Goal: Information Seeking & Learning: Learn about a topic

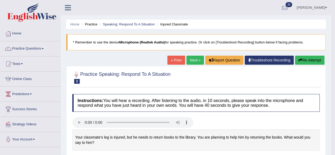
click at [196, 61] on link "Next »" at bounding box center [194, 60] width 17 height 9
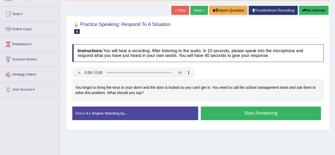
click at [234, 110] on button "Start Answering" at bounding box center [261, 113] width 120 height 14
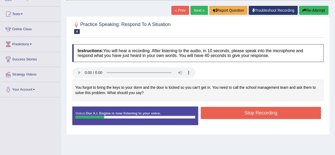
click at [317, 10] on button "Re-Attempt" at bounding box center [313, 10] width 29 height 9
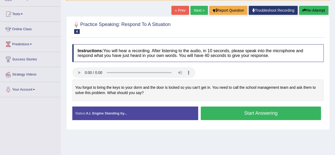
click at [240, 112] on button "Start Answering" at bounding box center [261, 113] width 120 height 14
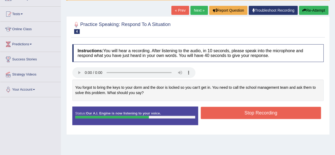
click at [240, 112] on button "Stop Recording" at bounding box center [261, 113] width 120 height 12
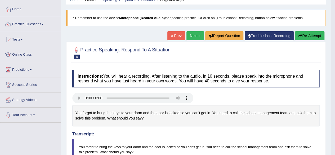
scroll to position [24, 0]
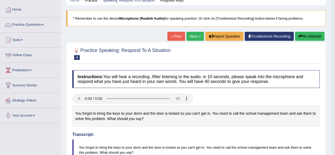
click at [196, 37] on link "Next »" at bounding box center [194, 36] width 17 height 9
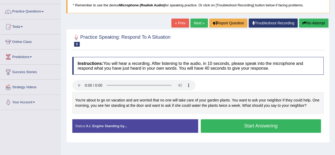
click at [222, 122] on button "Start Answering" at bounding box center [261, 126] width 120 height 14
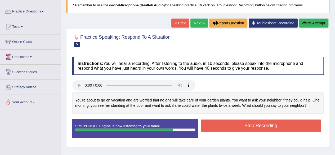
click at [222, 122] on button "Stop Recording" at bounding box center [261, 125] width 120 height 12
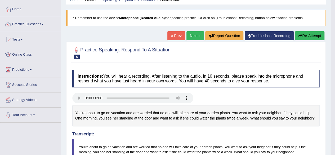
scroll to position [24, 0]
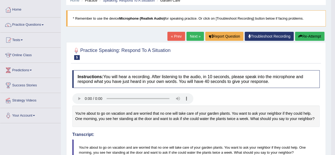
click at [188, 34] on link "Next »" at bounding box center [194, 36] width 17 height 9
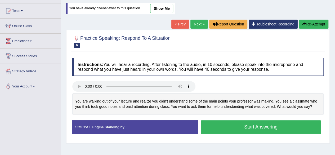
scroll to position [70, 0]
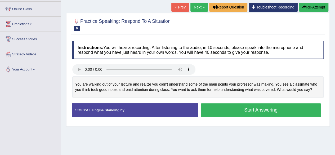
click at [220, 108] on button "Start Answering" at bounding box center [261, 110] width 120 height 14
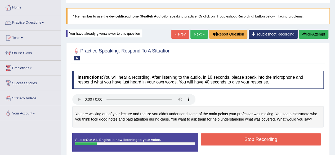
scroll to position [15, 0]
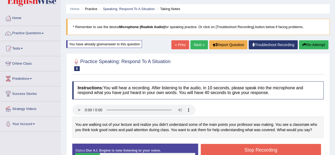
click at [320, 45] on button "Re-Attempt" at bounding box center [313, 44] width 29 height 9
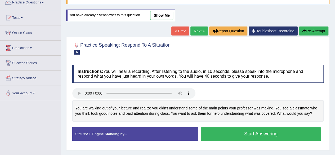
scroll to position [50, 0]
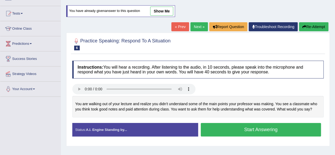
click at [236, 128] on button "Start Answering" at bounding box center [261, 130] width 120 height 14
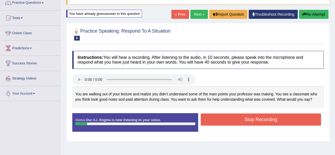
scroll to position [46, 0]
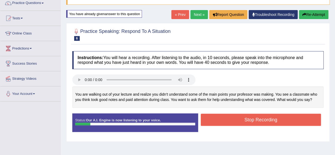
click at [305, 14] on icon "button" at bounding box center [304, 15] width 4 height 4
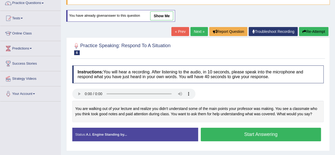
scroll to position [62, 0]
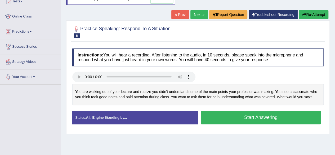
click at [237, 118] on button "Start Answering" at bounding box center [261, 118] width 120 height 14
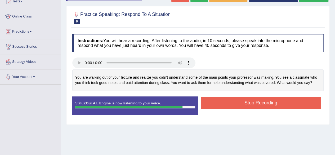
click at [243, 102] on button "Stop Recording" at bounding box center [261, 103] width 120 height 12
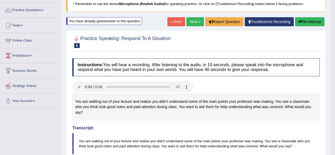
scroll to position [31, 0]
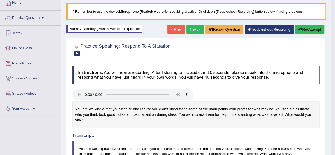
click at [192, 29] on link "Next »" at bounding box center [194, 29] width 17 height 9
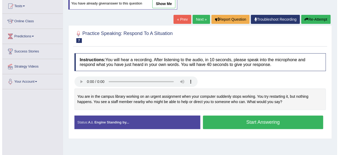
scroll to position [68, 0]
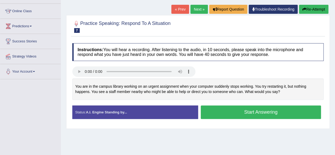
click at [234, 109] on button "Start Answering" at bounding box center [261, 112] width 120 height 14
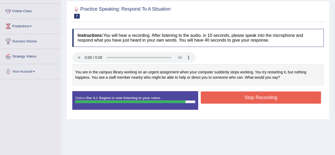
click at [244, 95] on button "Stop Recording" at bounding box center [261, 97] width 120 height 12
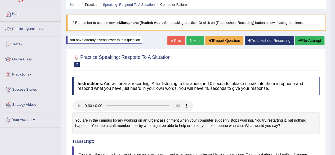
scroll to position [0, 0]
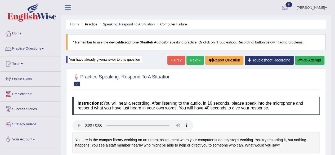
click at [191, 61] on link "Next »" at bounding box center [194, 60] width 17 height 9
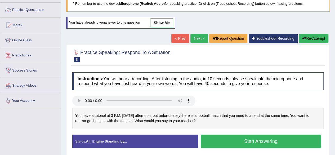
click at [237, 138] on button "Start Answering" at bounding box center [261, 142] width 120 height 14
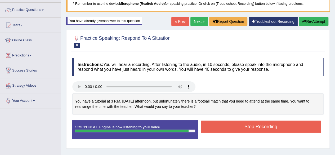
click at [261, 124] on button "Stop Recording" at bounding box center [261, 126] width 120 height 12
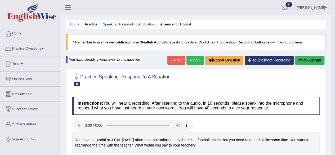
click at [197, 58] on link "Next »" at bounding box center [194, 60] width 17 height 9
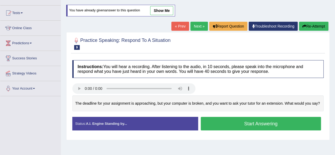
click at [233, 124] on button "Start Answering" at bounding box center [261, 124] width 120 height 14
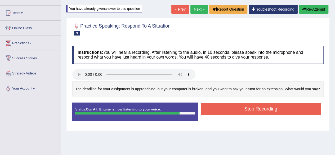
click at [250, 109] on button "Stop Recording" at bounding box center [261, 109] width 120 height 12
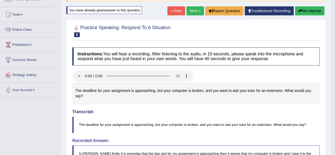
scroll to position [18, 0]
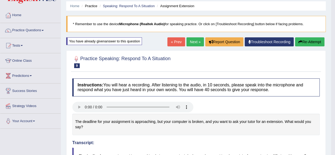
click at [193, 43] on link "Next »" at bounding box center [194, 41] width 17 height 9
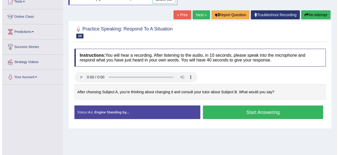
scroll to position [62, 0]
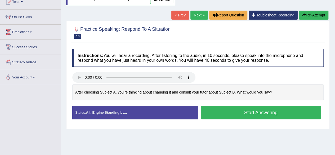
click at [226, 115] on button "Start Answering" at bounding box center [261, 113] width 120 height 14
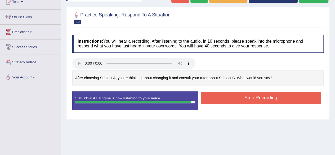
click at [246, 96] on button "Stop Recording" at bounding box center [261, 98] width 120 height 12
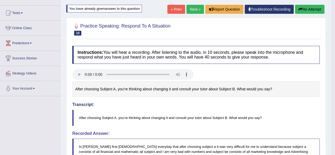
scroll to position [50, 0]
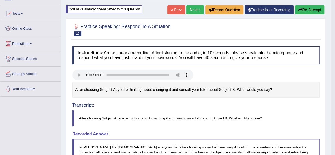
click at [305, 9] on button "Re-Attempt" at bounding box center [309, 9] width 29 height 9
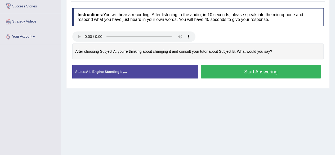
click at [230, 66] on button "Start Answering" at bounding box center [261, 72] width 120 height 14
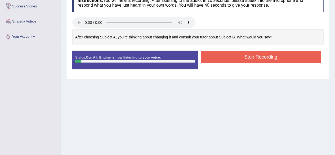
scroll to position [37, 0]
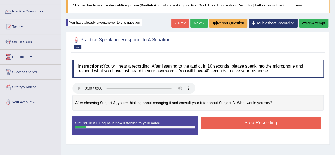
click at [307, 22] on button "Re-Attempt" at bounding box center [313, 23] width 29 height 9
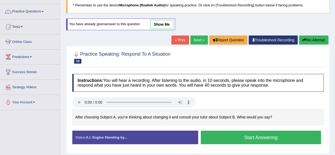
click at [241, 137] on button "Start Answering" at bounding box center [261, 138] width 120 height 14
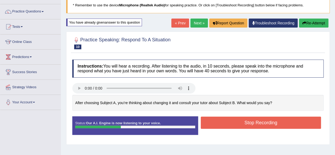
click at [310, 25] on button "Re-Attempt" at bounding box center [313, 23] width 29 height 9
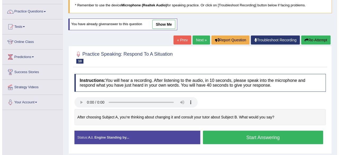
scroll to position [61, 0]
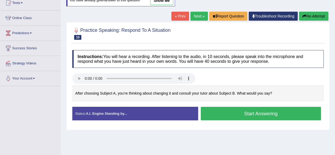
click at [259, 113] on button "Start Answering" at bounding box center [261, 114] width 120 height 14
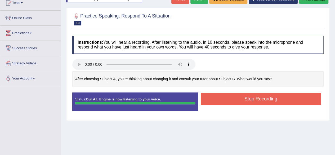
click at [247, 95] on button "Stop Recording" at bounding box center [261, 99] width 120 height 12
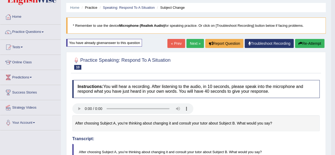
scroll to position [12, 0]
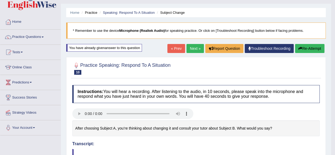
click at [199, 48] on link "Next »" at bounding box center [194, 48] width 17 height 9
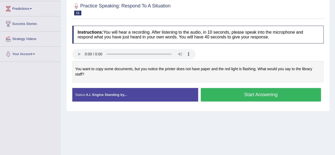
click at [240, 96] on button "Start Answering" at bounding box center [261, 95] width 120 height 14
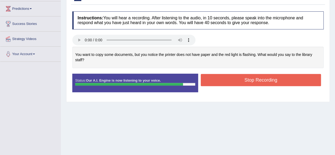
click at [256, 82] on button "Stop Recording" at bounding box center [261, 80] width 120 height 12
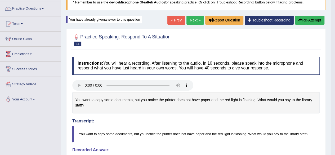
scroll to position [39, 0]
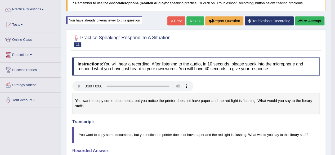
click at [190, 20] on link "Next »" at bounding box center [194, 20] width 17 height 9
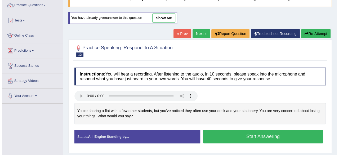
scroll to position [44, 0]
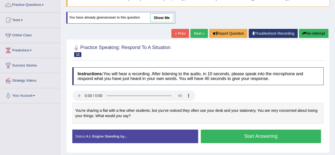
click at [231, 135] on button "Start Answering" at bounding box center [261, 137] width 120 height 14
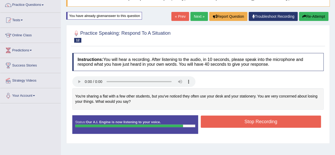
click at [260, 118] on button "Stop Recording" at bounding box center [261, 121] width 120 height 12
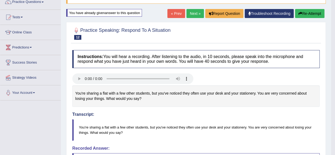
scroll to position [44, 0]
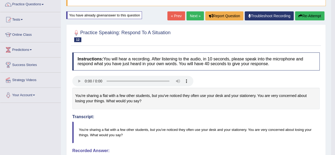
click at [199, 13] on link "Next »" at bounding box center [194, 15] width 17 height 9
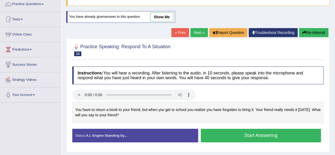
click at [228, 132] on button "Start Answering" at bounding box center [261, 136] width 120 height 14
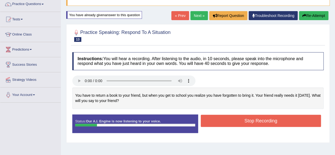
click at [319, 15] on button "Re-Attempt" at bounding box center [313, 15] width 29 height 9
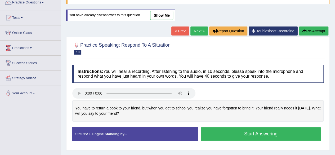
click at [222, 132] on button "Start Answering" at bounding box center [261, 134] width 120 height 14
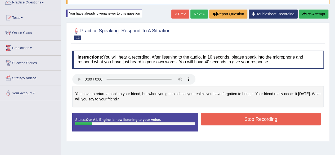
click at [313, 16] on button "Re-Attempt" at bounding box center [313, 14] width 29 height 9
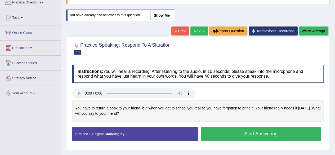
click at [248, 135] on button "Start Answering" at bounding box center [261, 134] width 120 height 14
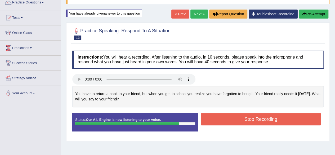
click at [258, 117] on button "Stop Recording" at bounding box center [261, 119] width 120 height 12
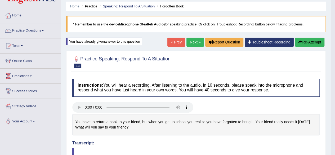
scroll to position [10, 0]
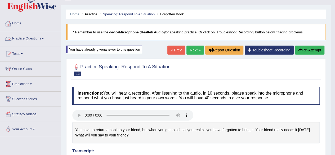
click at [22, 34] on link "Practice Questions" at bounding box center [30, 37] width 60 height 13
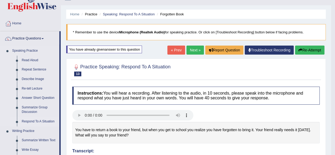
scroll to position [22, 0]
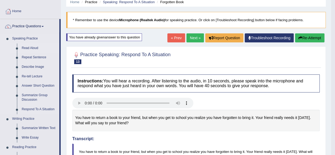
click at [35, 47] on link "Read Aloud" at bounding box center [39, 48] width 40 height 10
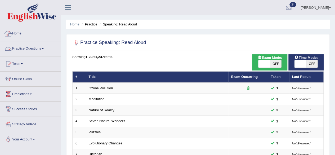
click at [41, 50] on link "Practice Questions" at bounding box center [30, 47] width 60 height 13
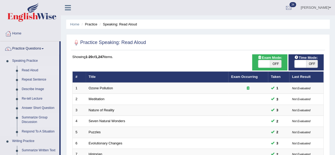
click at [31, 116] on link "Summarize Group Discussion" at bounding box center [39, 120] width 40 height 14
click at [32, 118] on link "Summarize Group Discussion" at bounding box center [39, 120] width 40 height 14
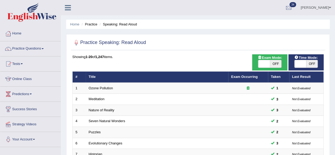
click at [30, 47] on link "Practice Questions" at bounding box center [30, 47] width 60 height 13
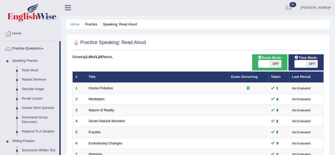
click at [30, 120] on link "Summarize Group Discussion" at bounding box center [39, 120] width 40 height 14
click at [16, 31] on link "Home" at bounding box center [30, 32] width 60 height 13
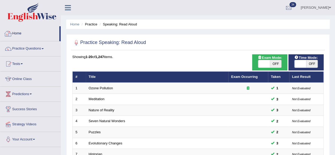
click at [12, 33] on link "Home" at bounding box center [29, 32] width 59 height 13
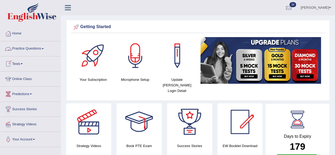
click at [34, 46] on link "Practice Questions" at bounding box center [30, 47] width 60 height 13
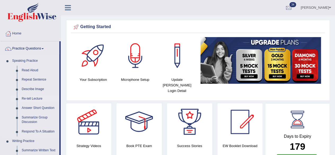
scroll to position [31, 0]
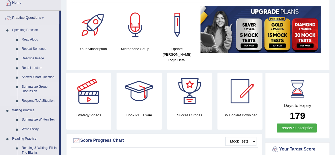
click at [34, 88] on link "Summarize Group Discussion" at bounding box center [39, 89] width 40 height 14
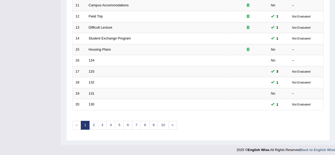
scroll to position [193, 0]
click at [95, 124] on link "2" at bounding box center [93, 124] width 9 height 9
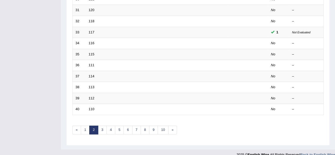
scroll to position [187, 0]
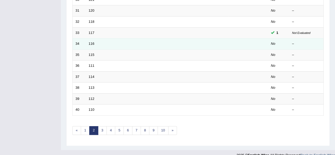
click at [91, 44] on td "116" at bounding box center [157, 43] width 142 height 11
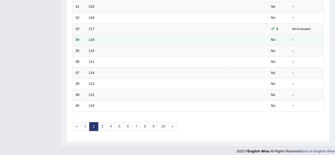
scroll to position [193, 0]
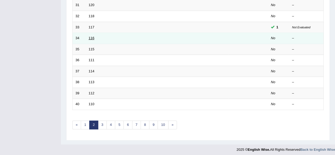
click at [93, 38] on link "116" at bounding box center [92, 38] width 6 height 4
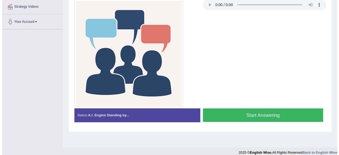
scroll to position [107, 0]
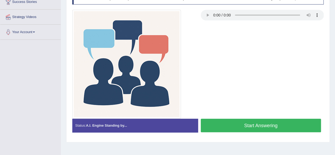
click at [234, 124] on button "Start Answering" at bounding box center [261, 126] width 120 height 14
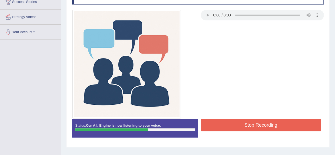
click at [234, 124] on button "Stop Recording" at bounding box center [261, 125] width 120 height 12
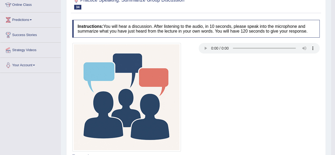
scroll to position [51, 0]
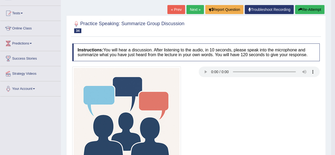
click at [308, 11] on button "Re-Attempt" at bounding box center [309, 9] width 29 height 9
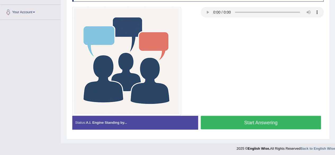
click at [243, 120] on button "Start Answering" at bounding box center [261, 123] width 120 height 14
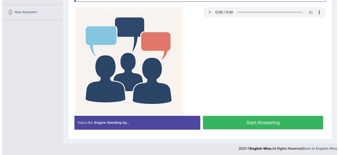
scroll to position [123, 0]
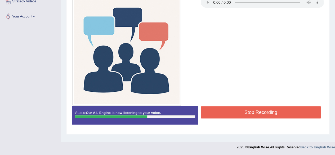
click at [230, 111] on button "Stop Recording" at bounding box center [261, 112] width 120 height 12
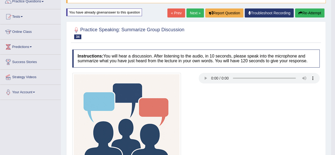
scroll to position [41, 0]
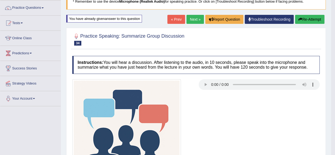
click at [191, 20] on link "Next »" at bounding box center [194, 19] width 17 height 9
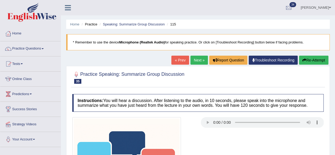
scroll to position [28, 0]
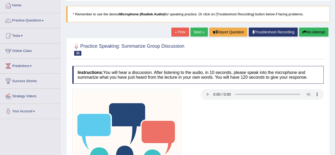
click at [202, 29] on link "Next »" at bounding box center [198, 32] width 17 height 9
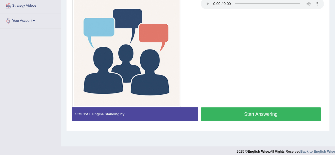
scroll to position [123, 0]
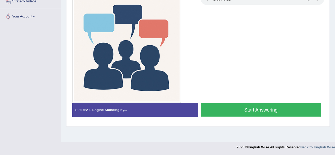
click at [218, 105] on button "Start Answering" at bounding box center [261, 110] width 120 height 14
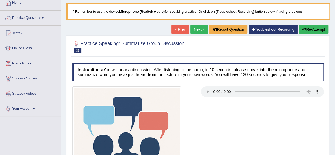
scroll to position [0, 0]
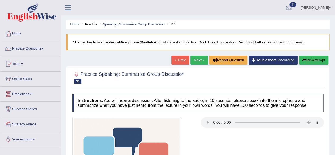
click at [307, 57] on button "Re-Attempt" at bounding box center [313, 60] width 29 height 9
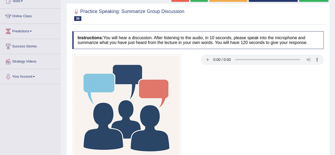
scroll to position [123, 0]
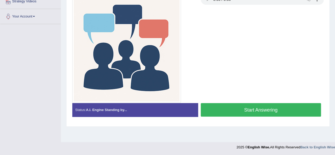
click at [217, 106] on button "Start Answering" at bounding box center [261, 110] width 120 height 14
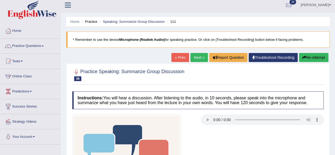
scroll to position [0, 0]
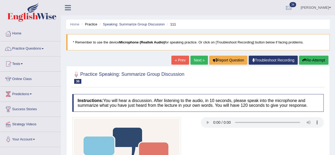
click at [320, 61] on button "Re-Attempt" at bounding box center [313, 60] width 29 height 9
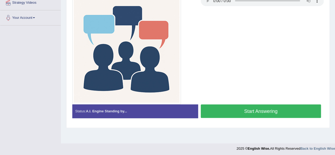
scroll to position [122, 0]
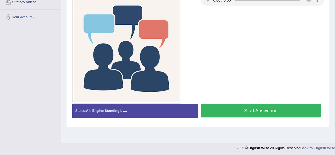
click at [229, 112] on button "Start Answering" at bounding box center [261, 111] width 120 height 14
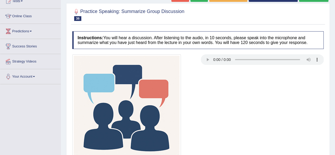
scroll to position [60, 0]
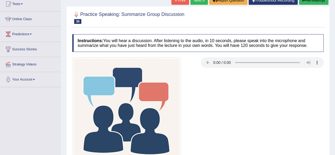
click at [312, 3] on button "Re-Attempt" at bounding box center [313, 0] width 29 height 9
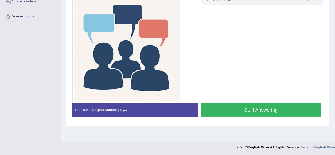
click at [227, 109] on button "Start Answering" at bounding box center [261, 110] width 120 height 14
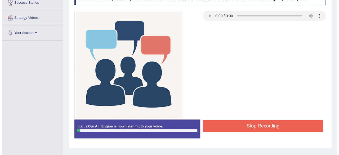
scroll to position [106, 0]
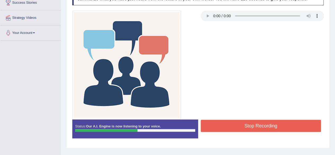
click at [244, 130] on button "Stop Recording" at bounding box center [261, 126] width 120 height 12
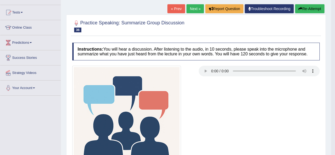
scroll to position [49, 0]
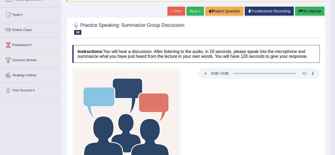
click at [186, 11] on link "Next »" at bounding box center [194, 11] width 17 height 9
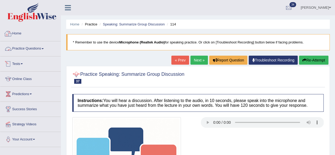
click at [29, 45] on link "Practice Questions" at bounding box center [30, 47] width 60 height 13
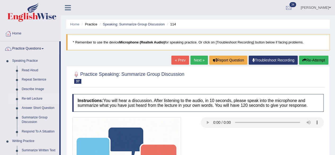
click at [34, 96] on link "Re-tell Lecture" at bounding box center [39, 99] width 40 height 10
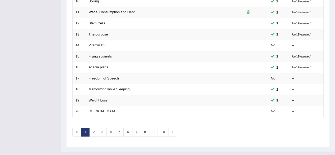
scroll to position [193, 0]
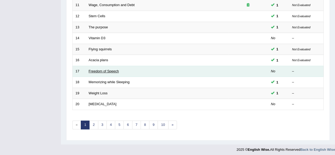
click at [106, 69] on link "Freedom of Speech" at bounding box center [104, 71] width 30 height 4
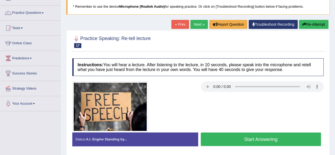
scroll to position [37, 0]
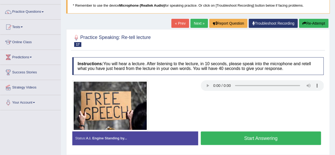
click at [243, 137] on button "Start Answering" at bounding box center [261, 138] width 120 height 14
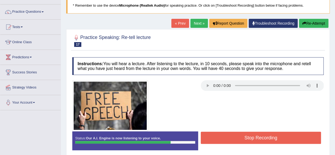
click at [271, 136] on button "Stop Recording" at bounding box center [261, 138] width 120 height 12
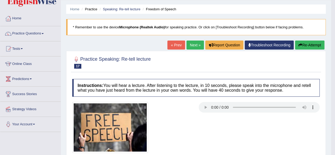
scroll to position [0, 0]
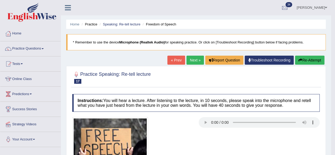
click at [309, 61] on button "Re-Attempt" at bounding box center [309, 60] width 29 height 9
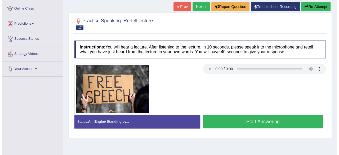
scroll to position [77, 0]
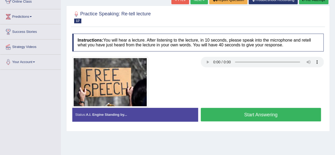
click at [230, 118] on button "Start Answering" at bounding box center [261, 115] width 120 height 14
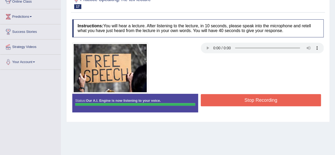
click at [249, 98] on div "Instructions: You will hear a lecture. After listening to the lecture, in 10 se…" at bounding box center [198, 68] width 254 height 102
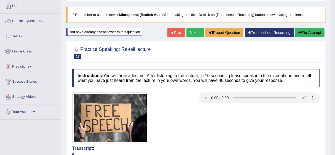
scroll to position [24, 0]
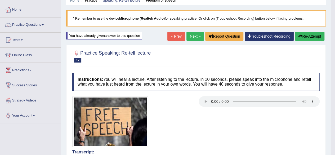
click at [192, 36] on link "Next »" at bounding box center [194, 36] width 17 height 9
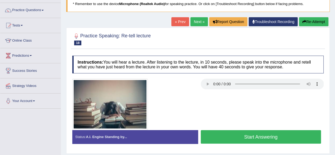
scroll to position [37, 0]
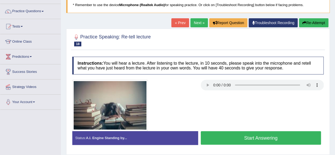
click at [202, 23] on link "Next »" at bounding box center [198, 22] width 17 height 9
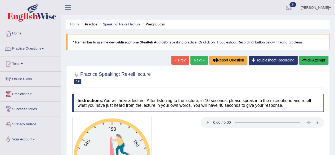
scroll to position [54, 0]
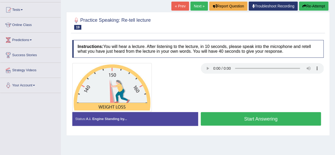
click at [198, 10] on link "Next »" at bounding box center [198, 6] width 17 height 9
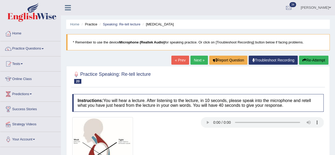
click at [199, 56] on link "Next »" at bounding box center [198, 60] width 17 height 9
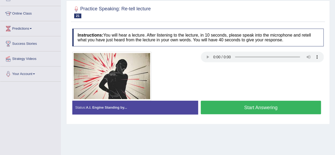
scroll to position [66, 0]
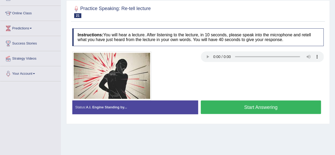
click at [222, 101] on button "Start Answering" at bounding box center [261, 107] width 120 height 14
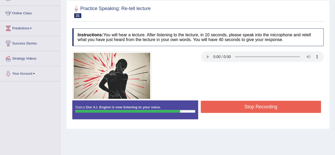
click at [223, 106] on button "Stop Recording" at bounding box center [261, 107] width 120 height 12
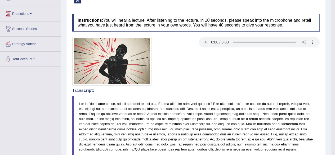
scroll to position [0, 0]
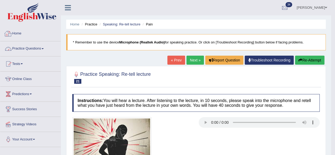
click at [28, 44] on link "Practice Questions" at bounding box center [30, 47] width 60 height 13
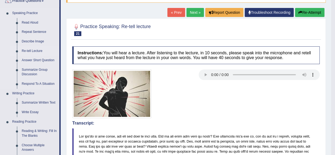
scroll to position [69, 0]
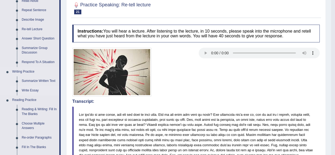
click at [29, 91] on link "Write Essay" at bounding box center [39, 91] width 40 height 10
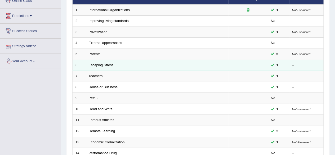
scroll to position [78, 0]
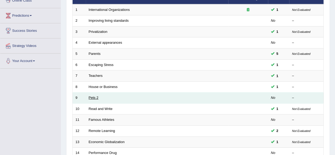
click at [97, 96] on link "Pets 2" at bounding box center [94, 98] width 10 height 4
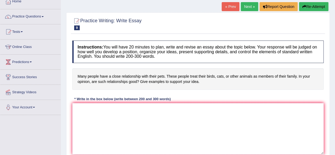
scroll to position [30, 0]
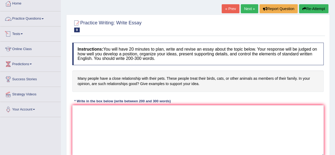
click at [30, 21] on link "Practice Questions" at bounding box center [30, 17] width 60 height 13
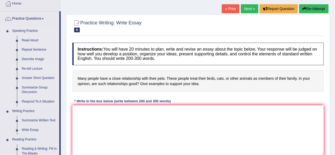
click at [34, 68] on link "Re-tell Lecture" at bounding box center [39, 69] width 40 height 10
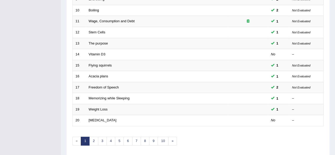
scroll to position [193, 0]
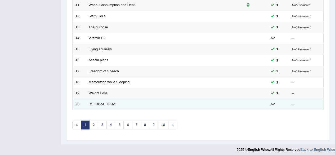
click at [102, 99] on td "[MEDICAL_DATA]" at bounding box center [157, 104] width 142 height 11
click at [100, 102] on link "[MEDICAL_DATA]" at bounding box center [103, 104] width 28 height 4
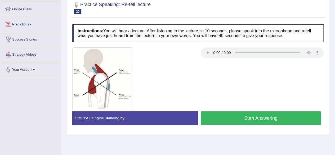
scroll to position [70, 0]
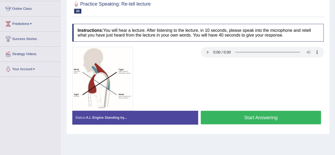
click at [217, 114] on button "Start Answering" at bounding box center [261, 118] width 120 height 14
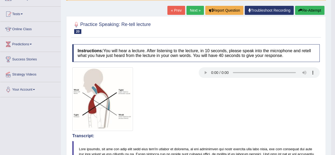
scroll to position [31, 0]
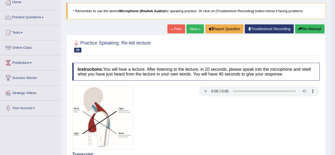
click at [193, 30] on link "Next »" at bounding box center [194, 28] width 17 height 9
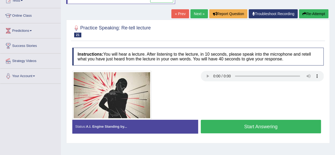
scroll to position [64, 0]
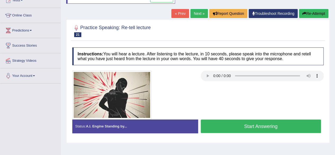
click at [200, 16] on link "Next »" at bounding box center [198, 13] width 17 height 9
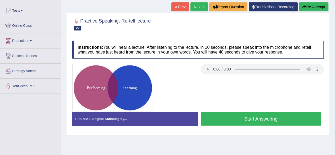
click at [271, 120] on button "Start Answering" at bounding box center [261, 119] width 120 height 14
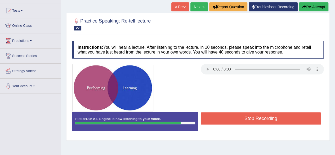
click at [271, 120] on button "Stop Recording" at bounding box center [261, 118] width 120 height 12
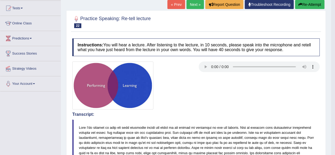
scroll to position [41, 0]
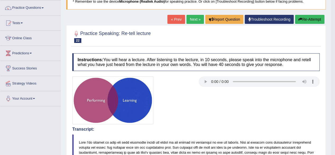
click at [191, 21] on link "Next »" at bounding box center [194, 19] width 17 height 9
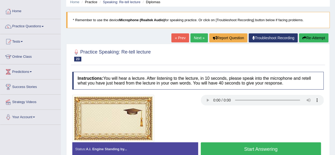
scroll to position [44, 0]
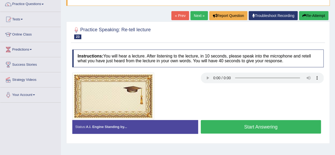
click at [234, 126] on button "Start Answering" at bounding box center [261, 127] width 120 height 14
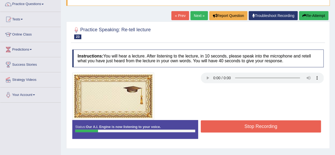
click at [311, 12] on button "Re-Attempt" at bounding box center [313, 15] width 29 height 9
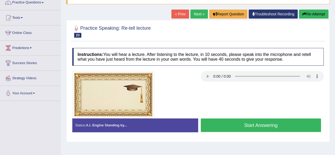
click at [245, 126] on button "Start Answering" at bounding box center [261, 125] width 120 height 14
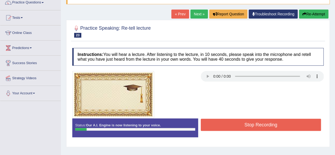
click at [318, 15] on button "Re-Attempt" at bounding box center [313, 14] width 29 height 9
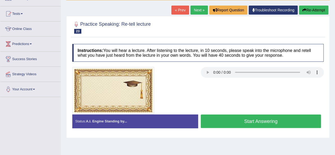
click at [249, 121] on button "Start Answering" at bounding box center [261, 121] width 120 height 14
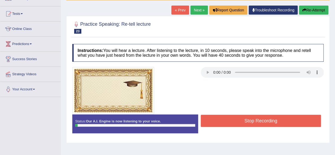
scroll to position [46, 0]
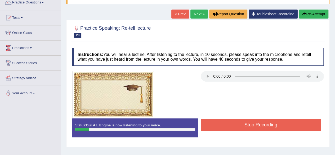
click at [313, 15] on button "Re-Attempt" at bounding box center [313, 14] width 29 height 9
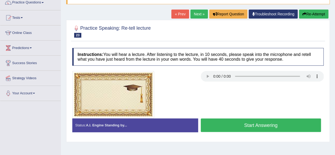
click at [260, 119] on button "Start Answering" at bounding box center [261, 125] width 120 height 14
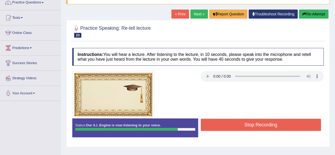
click at [260, 126] on button "Stop Recording" at bounding box center [261, 125] width 120 height 12
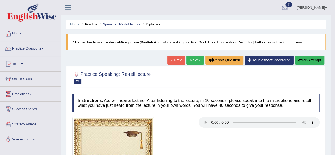
click at [192, 62] on link "Next »" at bounding box center [194, 60] width 17 height 9
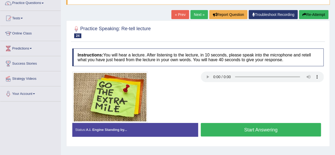
click at [226, 124] on button "Start Answering" at bounding box center [261, 130] width 120 height 14
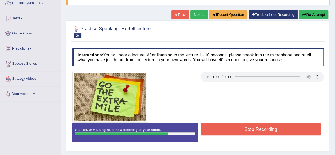
click at [237, 128] on button "Stop Recording" at bounding box center [261, 129] width 120 height 12
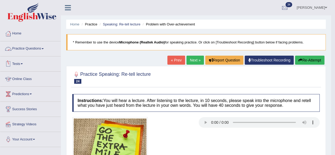
click at [20, 47] on link "Practice Questions" at bounding box center [30, 47] width 60 height 13
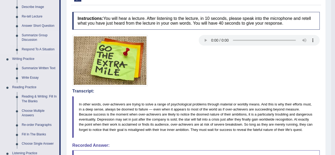
scroll to position [118, 0]
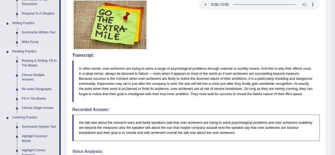
click at [32, 96] on link "Fill In The Blanks" at bounding box center [39, 99] width 40 height 10
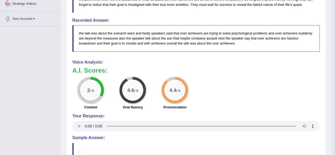
scroll to position [272, 0]
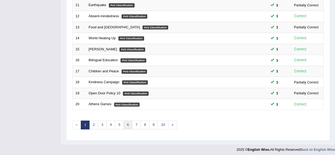
click at [123, 123] on link "6" at bounding box center [127, 124] width 9 height 9
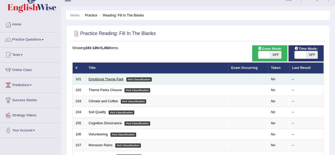
click at [105, 79] on link "Emotional Theme Park" at bounding box center [106, 79] width 35 height 4
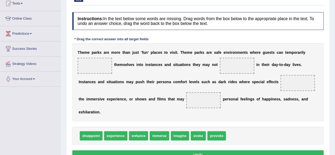
scroll to position [87, 0]
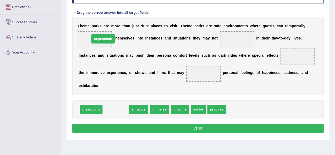
drag, startPoint x: 118, startPoint y: 108, endPoint x: 104, endPoint y: 38, distance: 71.8
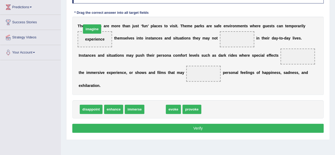
drag, startPoint x: 155, startPoint y: 107, endPoint x: 97, endPoint y: 36, distance: 91.9
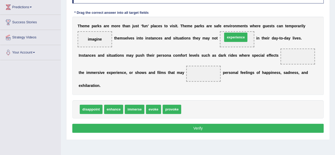
drag, startPoint x: 190, startPoint y: 108, endPoint x: 231, endPoint y: 36, distance: 83.0
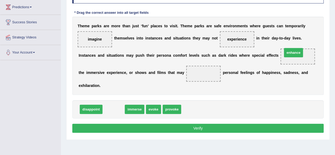
drag, startPoint x: 113, startPoint y: 109, endPoint x: 292, endPoint y: 52, distance: 188.5
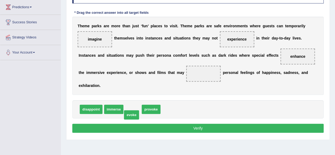
drag, startPoint x: 137, startPoint y: 110, endPoint x: 136, endPoint y: 115, distance: 5.7
drag, startPoint x: 135, startPoint y: 110, endPoint x: 212, endPoint y: 75, distance: 84.6
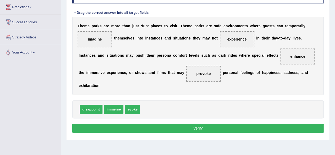
click at [162, 128] on button "Verify" at bounding box center [197, 128] width 251 height 9
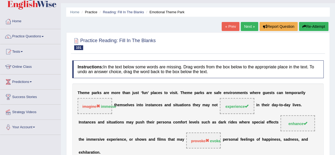
scroll to position [0, 0]
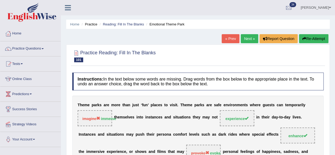
click at [249, 36] on link "Next »" at bounding box center [249, 38] width 17 height 9
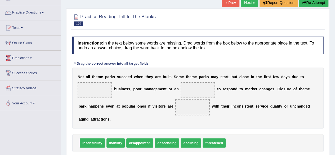
scroll to position [50, 0]
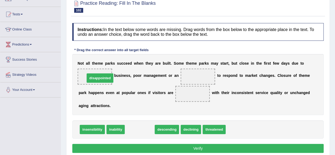
drag, startPoint x: 135, startPoint y: 128, endPoint x: 95, endPoint y: 77, distance: 65.2
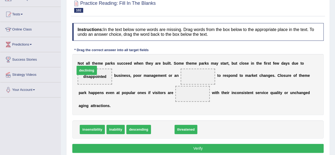
drag, startPoint x: 162, startPoint y: 129, endPoint x: 103, endPoint y: 82, distance: 75.7
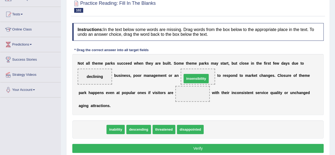
drag, startPoint x: 97, startPoint y: 128, endPoint x: 201, endPoint y: 78, distance: 115.8
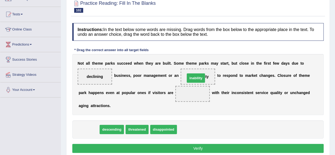
drag, startPoint x: 90, startPoint y: 128, endPoint x: 200, endPoint y: 73, distance: 122.8
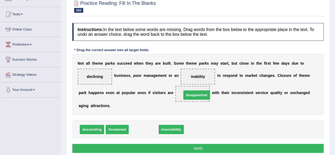
drag, startPoint x: 144, startPoint y: 127, endPoint x: 197, endPoint y: 92, distance: 63.3
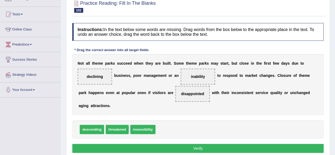
click at [157, 145] on button "Verify" at bounding box center [197, 148] width 251 height 9
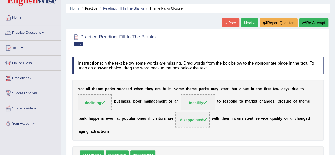
scroll to position [16, 0]
click at [253, 24] on link "Next »" at bounding box center [249, 23] width 17 height 9
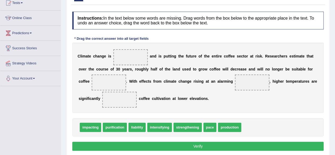
scroll to position [61, 0]
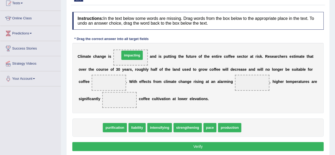
drag, startPoint x: 89, startPoint y: 127, endPoint x: 133, endPoint y: 55, distance: 84.5
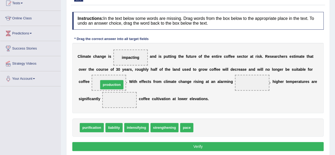
drag, startPoint x: 202, startPoint y: 126, endPoint x: 107, endPoint y: 83, distance: 104.1
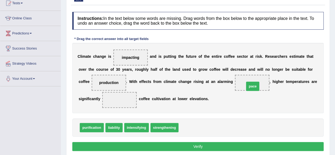
drag, startPoint x: 183, startPoint y: 127, endPoint x: 248, endPoint y: 86, distance: 77.4
drag, startPoint x: 126, startPoint y: 58, endPoint x: 113, endPoint y: 101, distance: 45.3
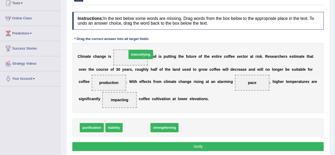
drag, startPoint x: 137, startPoint y: 126, endPoint x: 141, endPoint y: 52, distance: 73.7
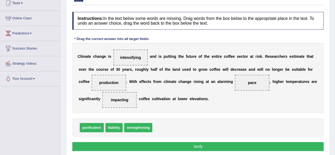
click at [165, 146] on button "Verify" at bounding box center [197, 146] width 251 height 9
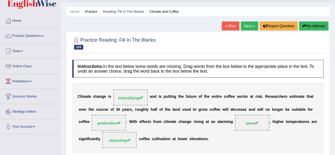
scroll to position [12, 0]
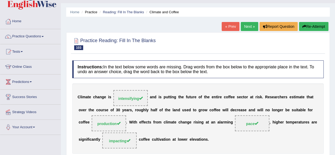
click at [246, 29] on link "Next »" at bounding box center [249, 26] width 17 height 9
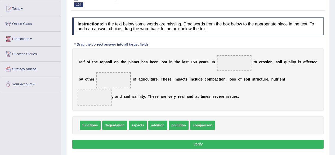
scroll to position [55, 0]
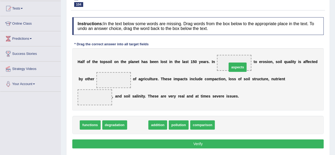
drag, startPoint x: 135, startPoint y: 126, endPoint x: 240, endPoint y: 62, distance: 122.9
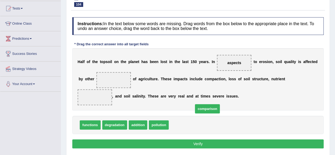
drag, startPoint x: 186, startPoint y: 124, endPoint x: 207, endPoint y: 111, distance: 24.7
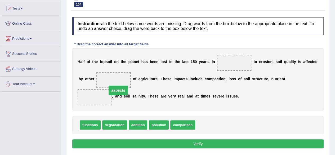
drag, startPoint x: 230, startPoint y: 60, endPoint x: 112, endPoint y: 79, distance: 119.6
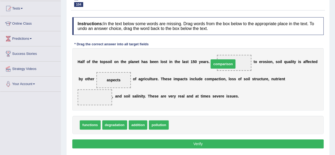
drag, startPoint x: 182, startPoint y: 120, endPoint x: 226, endPoint y: 57, distance: 76.8
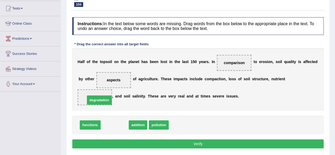
drag, startPoint x: 108, startPoint y: 125, endPoint x: 93, endPoint y: 101, distance: 29.0
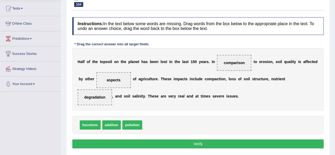
click at [173, 143] on button "Verify" at bounding box center [197, 143] width 251 height 9
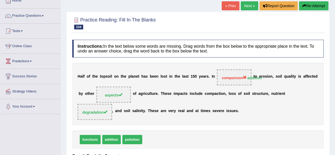
scroll to position [33, 0]
click at [247, 8] on link "Next »" at bounding box center [249, 6] width 17 height 9
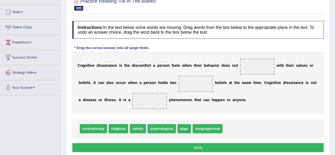
scroll to position [62, 0]
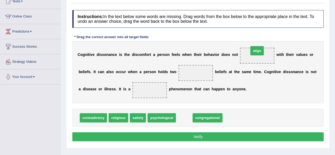
drag, startPoint x: 182, startPoint y: 117, endPoint x: 254, endPoint y: 50, distance: 99.0
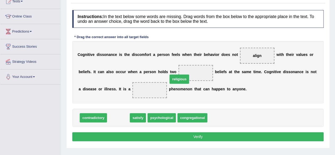
drag, startPoint x: 118, startPoint y: 118, endPoint x: 186, endPoint y: 76, distance: 79.3
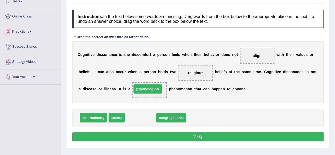
drag, startPoint x: 143, startPoint y: 116, endPoint x: 150, endPoint y: 87, distance: 29.7
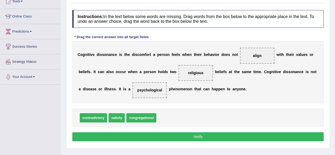
click at [158, 133] on button "Verify" at bounding box center [197, 136] width 251 height 9
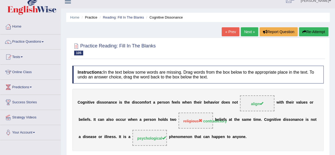
scroll to position [1, 0]
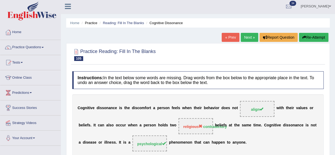
click at [246, 36] on link "Next »" at bounding box center [249, 37] width 17 height 9
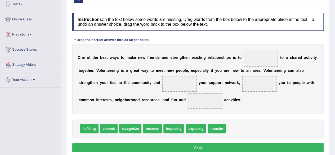
scroll to position [60, 0]
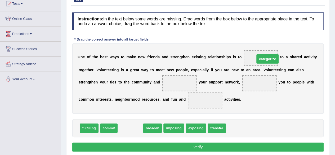
drag, startPoint x: 128, startPoint y: 126, endPoint x: 265, endPoint y: 57, distance: 153.6
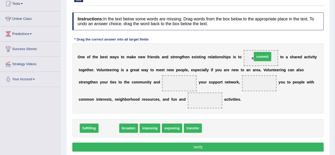
drag, startPoint x: 112, startPoint y: 129, endPoint x: 264, endPoint y: 60, distance: 167.1
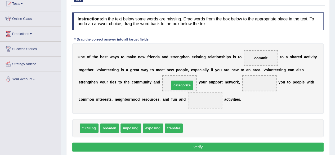
drag, startPoint x: 190, startPoint y: 126, endPoint x: 176, endPoint y: 83, distance: 45.0
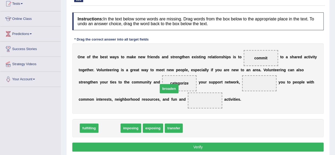
drag, startPoint x: 112, startPoint y: 125, endPoint x: 173, endPoint y: 84, distance: 73.2
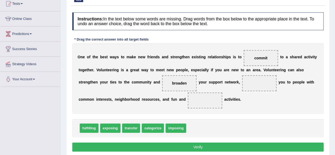
click at [128, 126] on span "transfer" at bounding box center [131, 127] width 18 height 9
drag, startPoint x: 111, startPoint y: 126, endPoint x: 259, endPoint y: 79, distance: 155.1
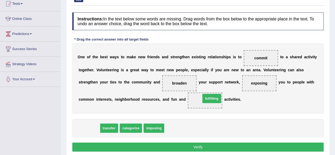
drag, startPoint x: 86, startPoint y: 125, endPoint x: 209, endPoint y: 95, distance: 126.2
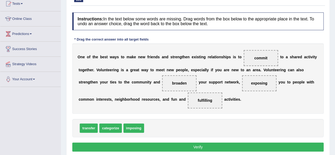
click at [145, 145] on button "Verify" at bounding box center [197, 146] width 251 height 9
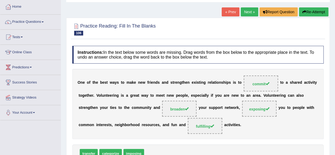
scroll to position [26, 0]
click at [249, 13] on link "Next »" at bounding box center [249, 12] width 17 height 9
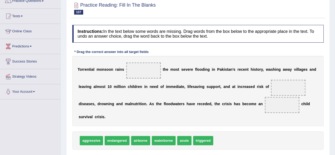
scroll to position [48, 0]
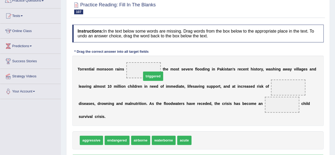
drag, startPoint x: 206, startPoint y: 137, endPoint x: 150, endPoint y: 69, distance: 88.3
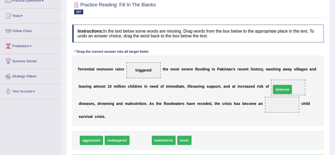
drag, startPoint x: 141, startPoint y: 138, endPoint x: 283, endPoint y: 87, distance: 150.5
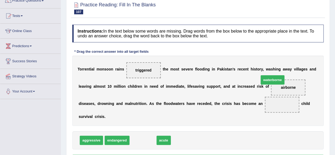
drag, startPoint x: 141, startPoint y: 141, endPoint x: 280, endPoint y: 91, distance: 147.1
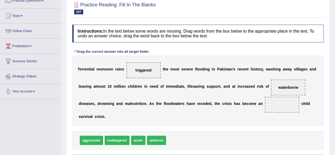
click at [137, 138] on span "acute" at bounding box center [138, 140] width 14 height 9
drag, startPoint x: 137, startPoint y: 138, endPoint x: 277, endPoint y: 99, distance: 145.1
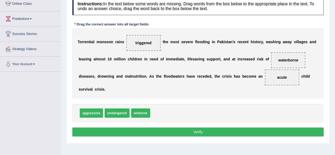
scroll to position [75, 0]
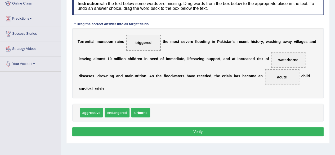
click at [204, 133] on button "Verify" at bounding box center [197, 131] width 251 height 9
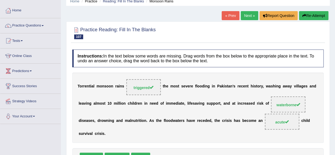
scroll to position [22, 0]
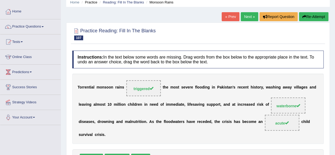
click at [247, 19] on link "Next »" at bounding box center [249, 16] width 17 height 9
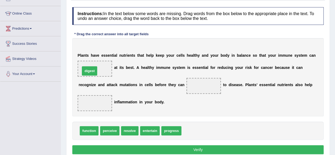
drag, startPoint x: 191, startPoint y: 131, endPoint x: 92, endPoint y: 68, distance: 117.4
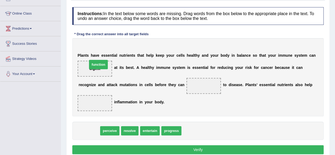
drag, startPoint x: 91, startPoint y: 130, endPoint x: 100, endPoint y: 63, distance: 66.9
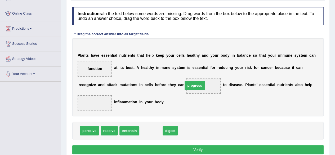
drag, startPoint x: 156, startPoint y: 130, endPoint x: 205, endPoint y: 84, distance: 67.6
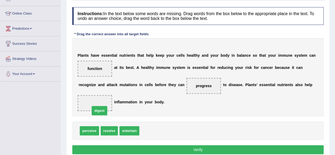
drag, startPoint x: 150, startPoint y: 128, endPoint x: 101, endPoint y: 109, distance: 53.6
click at [139, 145] on button "Verify" at bounding box center [197, 149] width 251 height 9
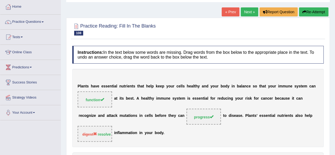
scroll to position [25, 0]
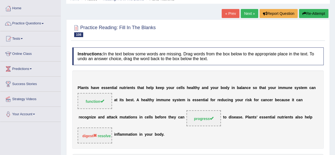
click at [248, 14] on link "Next »" at bounding box center [249, 13] width 17 height 9
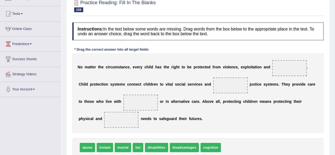
scroll to position [59, 0]
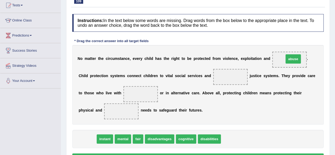
drag, startPoint x: 92, startPoint y: 136, endPoint x: 297, endPoint y: 57, distance: 219.6
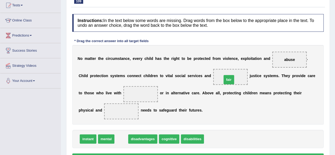
drag, startPoint x: 120, startPoint y: 137, endPoint x: 228, endPoint y: 78, distance: 123.0
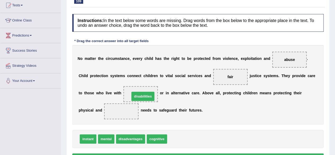
drag, startPoint x: 179, startPoint y: 138, endPoint x: 142, endPoint y: 96, distance: 56.5
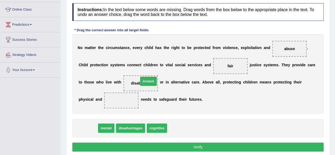
drag, startPoint x: 84, startPoint y: 127, endPoint x: 142, endPoint y: 80, distance: 73.8
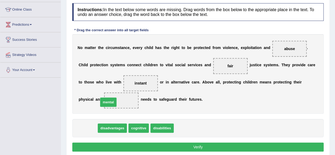
drag, startPoint x: 88, startPoint y: 126, endPoint x: 109, endPoint y: 98, distance: 34.9
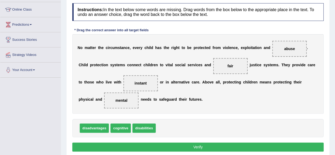
click at [135, 144] on button "Verify" at bounding box center [197, 146] width 251 height 9
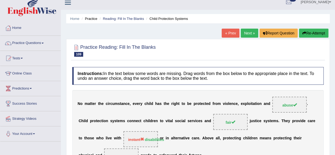
scroll to position [2, 0]
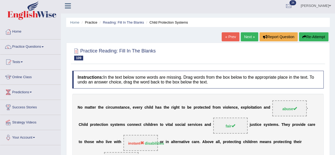
click at [247, 39] on link "Next »" at bounding box center [249, 36] width 17 height 9
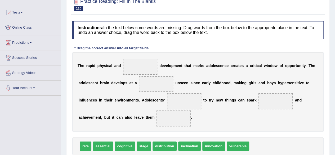
scroll to position [55, 0]
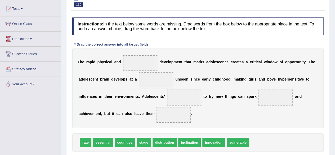
click at [233, 141] on span "vulnerable" at bounding box center [238, 142] width 23 height 9
drag, startPoint x: 107, startPoint y: 142, endPoint x: 153, endPoint y: 56, distance: 97.3
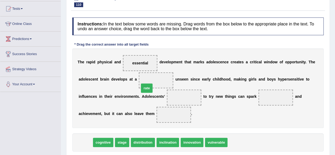
drag, startPoint x: 87, startPoint y: 141, endPoint x: 159, endPoint y: 78, distance: 95.7
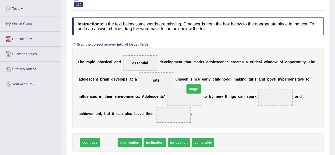
drag, startPoint x: 111, startPoint y: 140, endPoint x: 193, endPoint y: 91, distance: 95.5
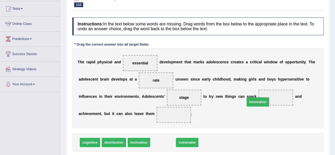
drag, startPoint x: 159, startPoint y: 141, endPoint x: 254, endPoint y: 100, distance: 103.1
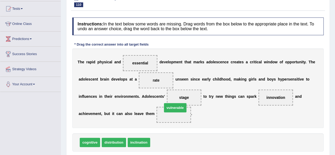
drag, startPoint x: 160, startPoint y: 142, endPoint x: 172, endPoint y: 107, distance: 36.8
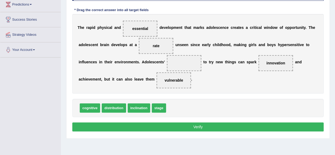
scroll to position [91, 0]
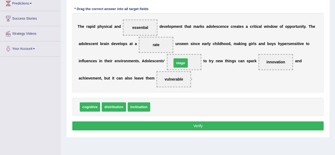
drag, startPoint x: 157, startPoint y: 105, endPoint x: 179, endPoint y: 61, distance: 49.0
click at [178, 127] on button "Verify" at bounding box center [197, 125] width 251 height 9
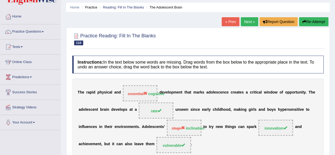
scroll to position [0, 0]
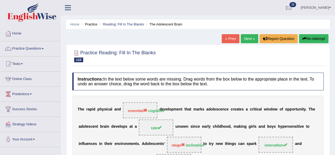
click at [248, 34] on link "Next »" at bounding box center [249, 38] width 17 height 9
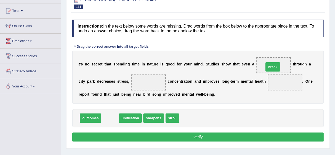
drag, startPoint x: 107, startPoint y: 117, endPoint x: 270, endPoint y: 66, distance: 170.4
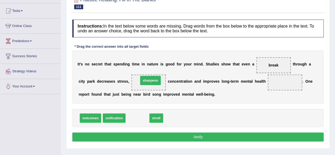
drag, startPoint x: 133, startPoint y: 118, endPoint x: 146, endPoint y: 80, distance: 39.8
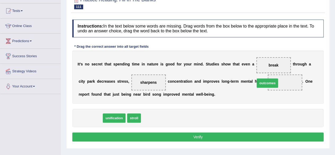
drag, startPoint x: 91, startPoint y: 115, endPoint x: 267, endPoint y: 80, distance: 180.3
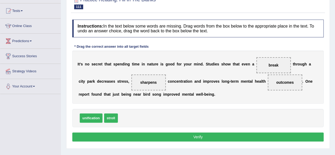
click at [161, 140] on button "Verify" at bounding box center [197, 136] width 251 height 9
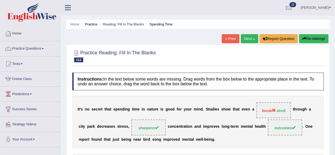
click at [251, 41] on link "Next »" at bounding box center [249, 38] width 17 height 9
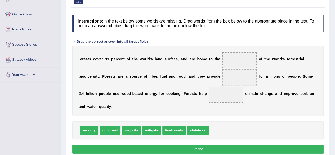
scroll to position [70, 0]
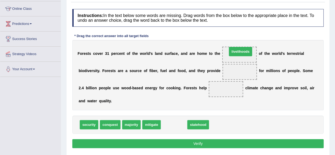
drag, startPoint x: 174, startPoint y: 122, endPoint x: 241, endPoint y: 49, distance: 99.0
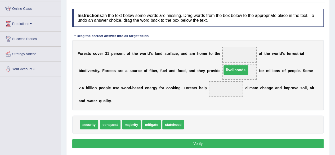
drag, startPoint x: 237, startPoint y: 53, endPoint x: 232, endPoint y: 77, distance: 24.6
drag, startPoint x: 225, startPoint y: 87, endPoint x: 239, endPoint y: 69, distance: 22.8
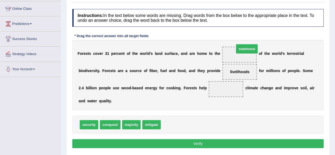
drag, startPoint x: 173, startPoint y: 122, endPoint x: 247, endPoint y: 47, distance: 105.4
drag, startPoint x: 241, startPoint y: 51, endPoint x: 236, endPoint y: 72, distance: 21.8
click at [236, 72] on div "F o r e s t s c o v e r 3 1 p e r c e n t o f t h e w o r l d ’ s l a n d s u r…" at bounding box center [197, 75] width 251 height 70
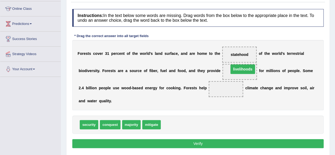
drag, startPoint x: 236, startPoint y: 72, endPoint x: 239, endPoint y: 69, distance: 3.9
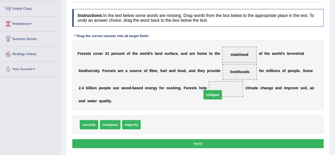
drag, startPoint x: 145, startPoint y: 122, endPoint x: 210, endPoint y: 91, distance: 71.8
click at [199, 144] on button "Verify" at bounding box center [197, 143] width 251 height 9
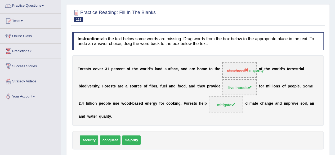
scroll to position [38, 0]
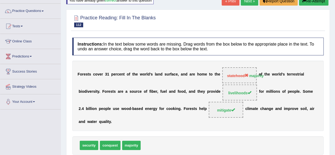
click at [250, 4] on link "Next »" at bounding box center [249, 1] width 17 height 9
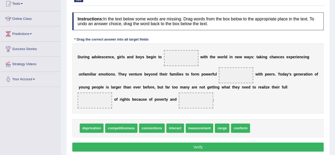
scroll to position [60, 0]
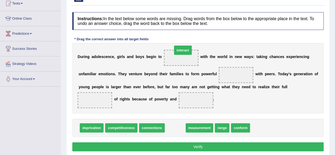
drag, startPoint x: 180, startPoint y: 125, endPoint x: 187, endPoint y: 52, distance: 73.8
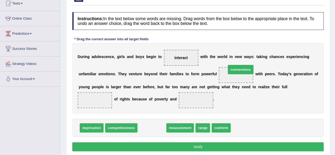
drag, startPoint x: 155, startPoint y: 126, endPoint x: 243, endPoint y: 69, distance: 104.7
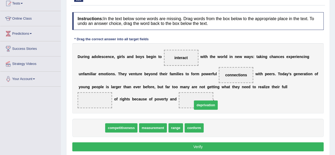
drag, startPoint x: 99, startPoint y: 127, endPoint x: 213, endPoint y: 105, distance: 116.4
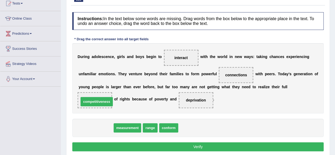
drag, startPoint x: 98, startPoint y: 128, endPoint x: 99, endPoint y: 102, distance: 25.7
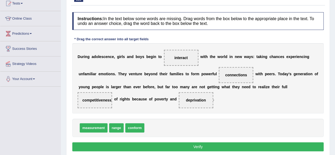
click at [141, 146] on button "Verify" at bounding box center [197, 146] width 251 height 9
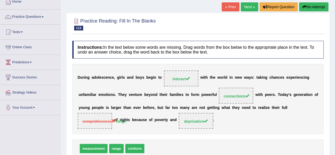
scroll to position [0, 0]
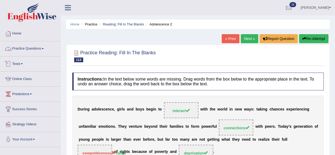
click at [34, 49] on link "Practice Questions" at bounding box center [30, 47] width 60 height 13
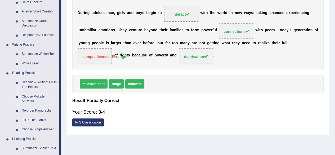
scroll to position [108, 0]
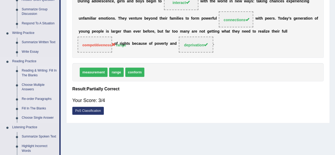
click at [40, 69] on link "Reading & Writing: Fill In The Blanks" at bounding box center [39, 73] width 40 height 14
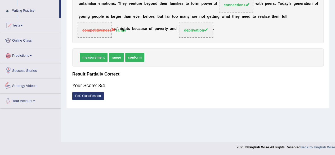
scroll to position [263, 0]
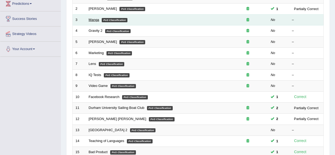
click at [94, 20] on link "Manga" at bounding box center [94, 20] width 11 height 4
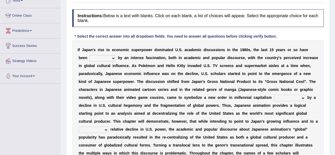
scroll to position [64, 0]
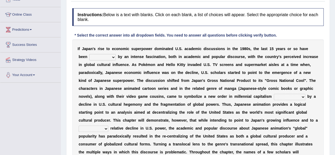
click at [104, 56] on select "marked dedicated made inspired" at bounding box center [102, 57] width 26 height 6
select select "inspired"
click at [89, 54] on select "marked dedicated made inspired" at bounding box center [102, 57] width 26 height 6
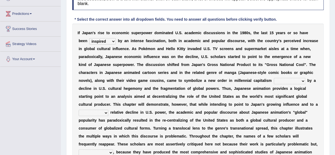
scroll to position [81, 0]
click at [287, 81] on select "pocessed characterized opposed tangled" at bounding box center [290, 81] width 32 height 6
select select "opposed"
click at [274, 78] on select "pocessed characterized opposed tangled" at bounding box center [290, 81] width 32 height 6
click at [100, 111] on select "concomitant discrete proportional legitimate" at bounding box center [94, 112] width 30 height 6
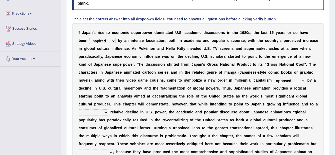
select select "proportional"
click at [79, 109] on select "concomitant discrete proportional legitimate" at bounding box center [94, 112] width 30 height 6
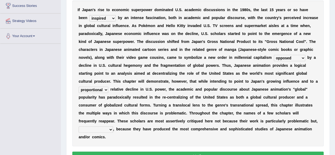
scroll to position [104, 0]
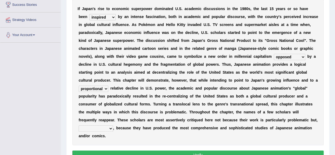
click at [107, 127] on select "however on the contrary in addition on the whole" at bounding box center [96, 128] width 34 height 6
click at [147, 121] on b "a" at bounding box center [148, 120] width 2 height 4
click at [100, 129] on select "however on the contrary in addition on the whole" at bounding box center [96, 128] width 34 height 6
select select "however"
click at [79, 125] on select "however on the contrary in addition on the whole" at bounding box center [96, 128] width 34 height 6
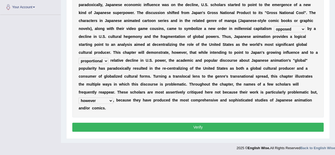
click at [127, 125] on button "Verify" at bounding box center [197, 127] width 251 height 9
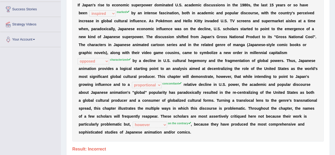
scroll to position [111, 0]
